Goal: Information Seeking & Learning: Find specific fact

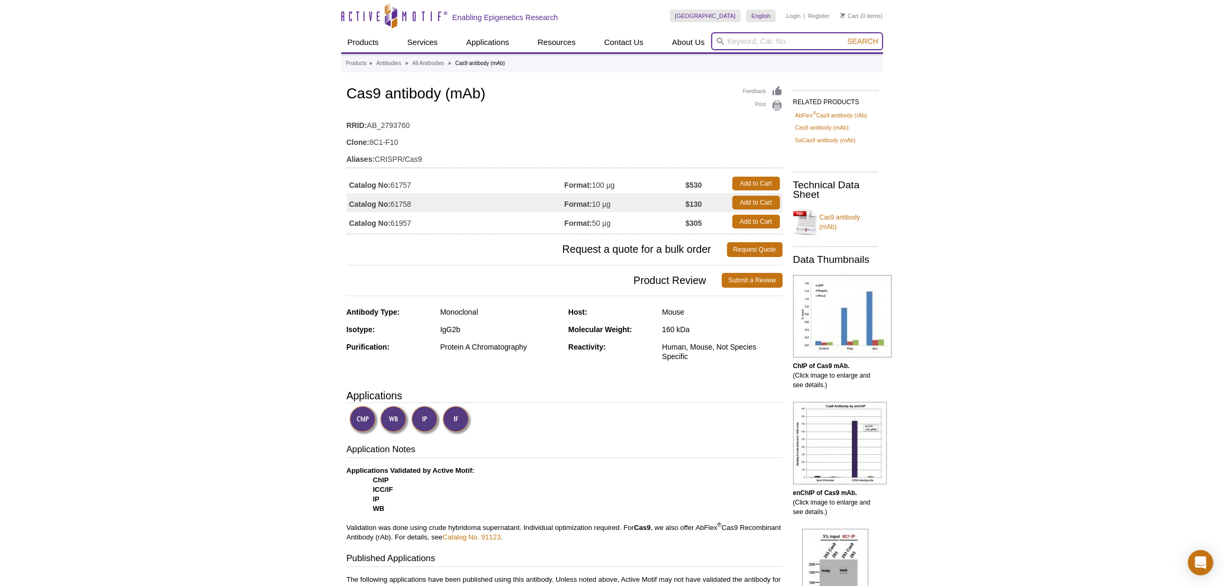
click at [733, 42] on input "search" at bounding box center [797, 41] width 172 height 18
paste input "104587"
type input "104587"
click at [854, 39] on span "Search" at bounding box center [862, 41] width 31 height 8
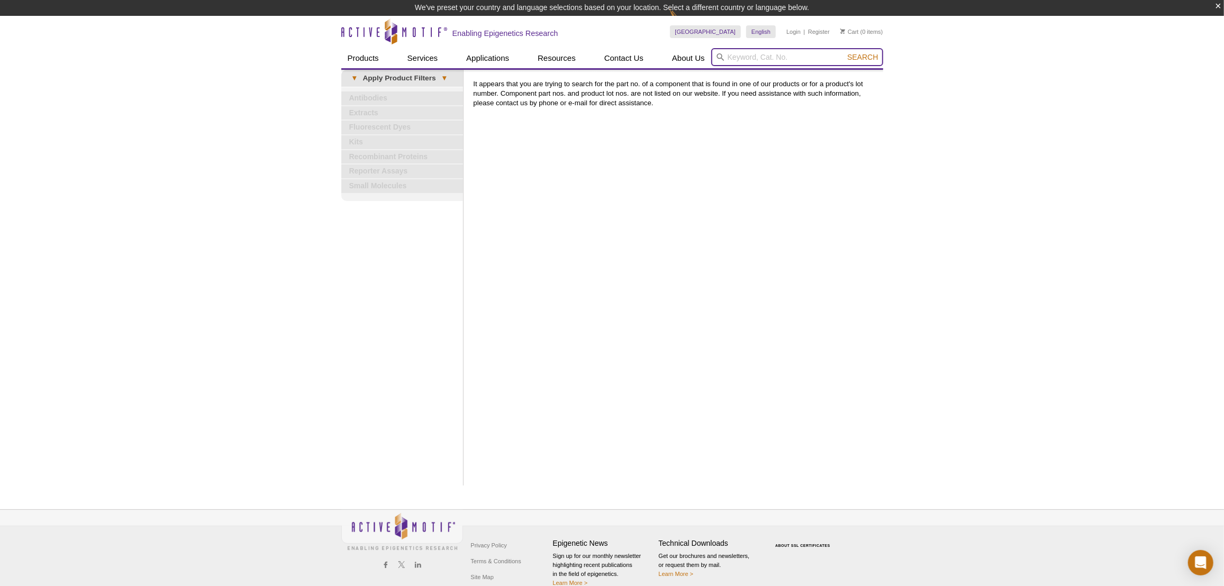
click at [765, 64] on input "search" at bounding box center [797, 57] width 172 height 18
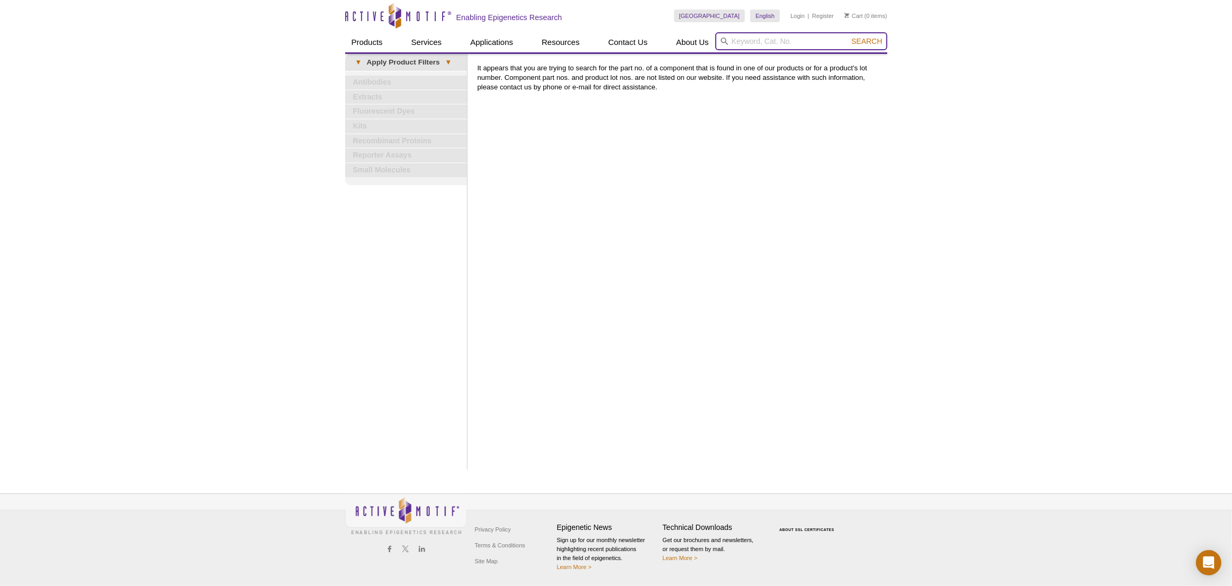
paste input "104587"
type input "104587"
